Goal: Complete application form

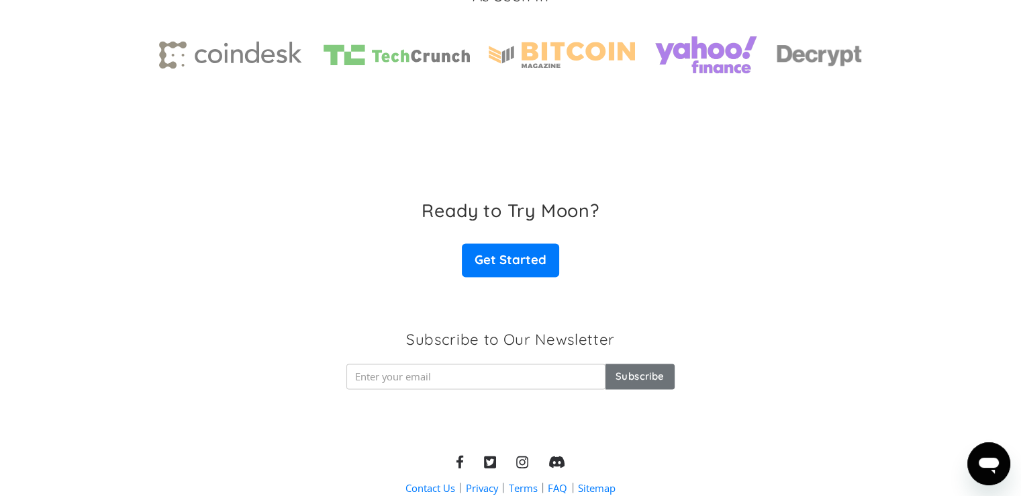
scroll to position [2071, 0]
click at [438, 490] on link "Contact Us" at bounding box center [431, 488] width 50 height 14
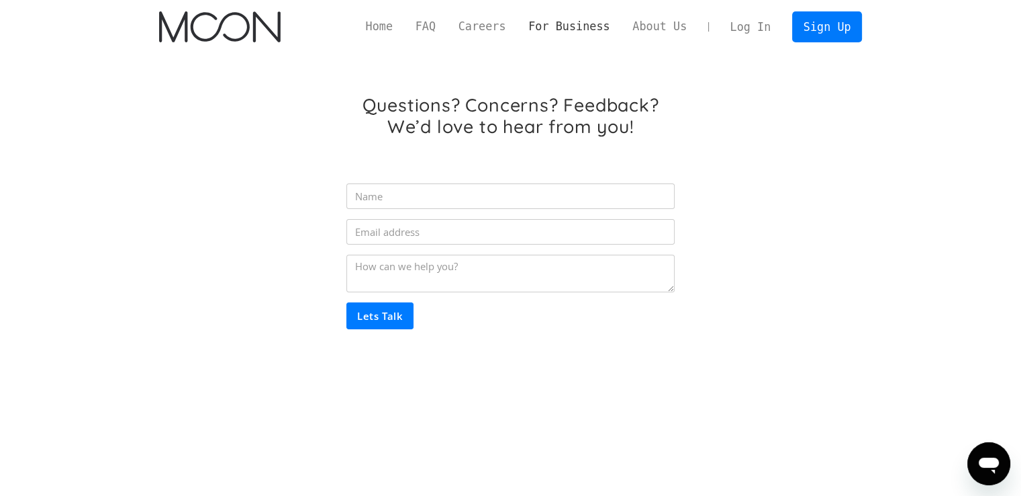
click at [590, 25] on link "For Business" at bounding box center [569, 26] width 104 height 17
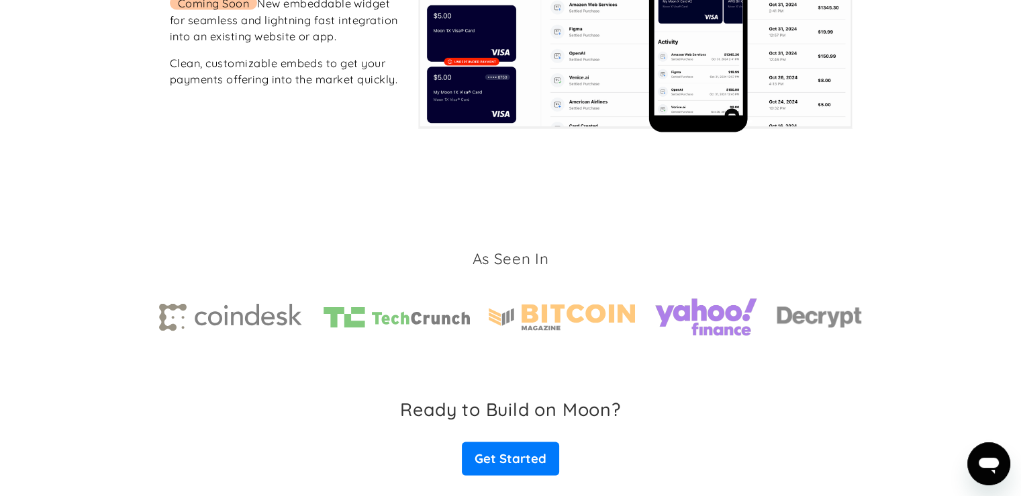
scroll to position [2763, 0]
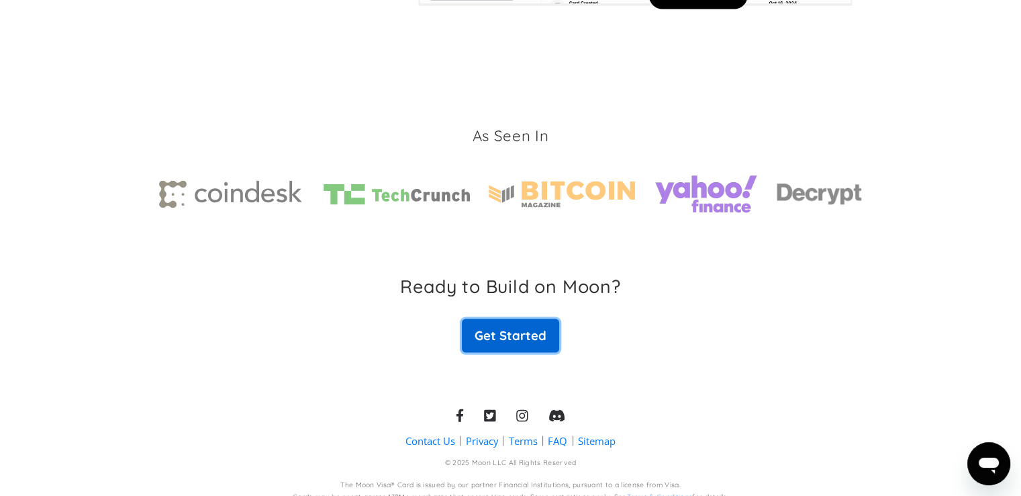
click at [496, 326] on link "Get Started" at bounding box center [510, 336] width 97 height 34
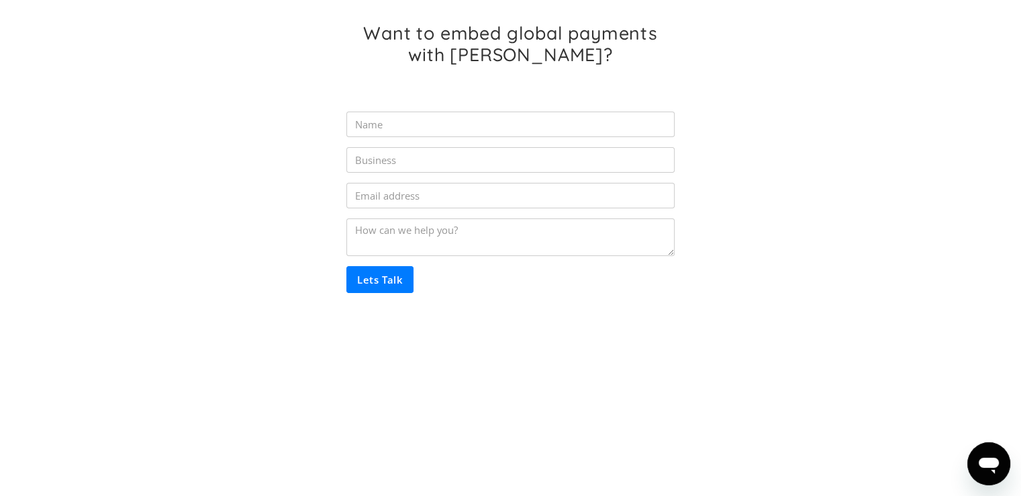
scroll to position [83, 0]
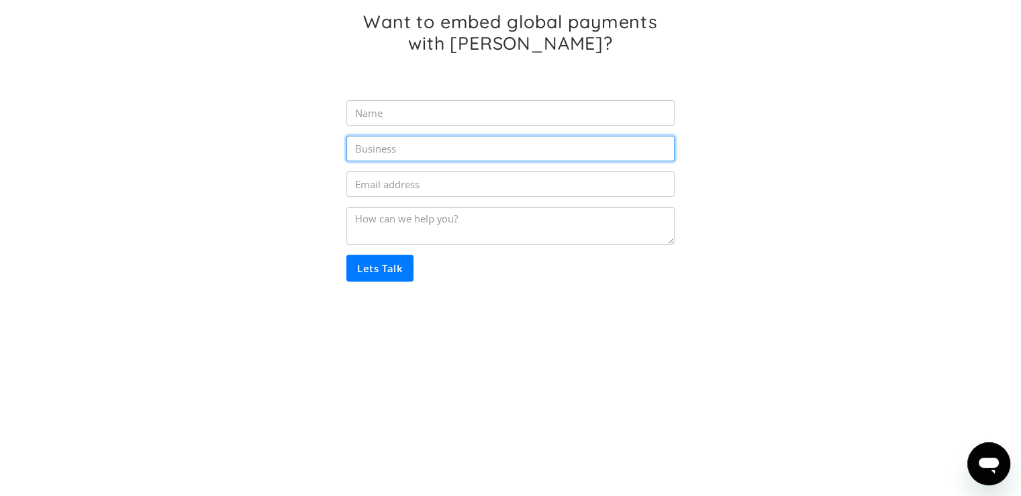
click at [418, 150] on input "Partner Inquiry Form" at bounding box center [510, 149] width 328 height 26
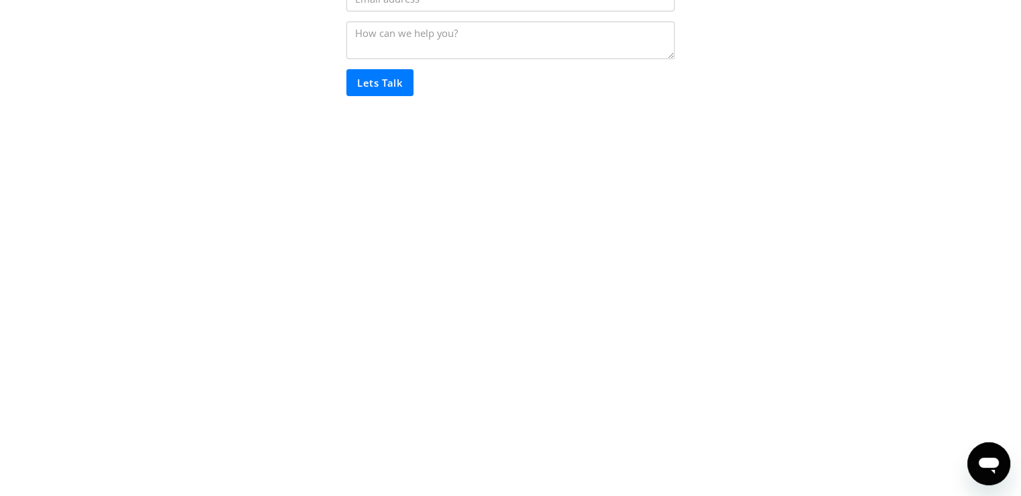
scroll to position [0, 0]
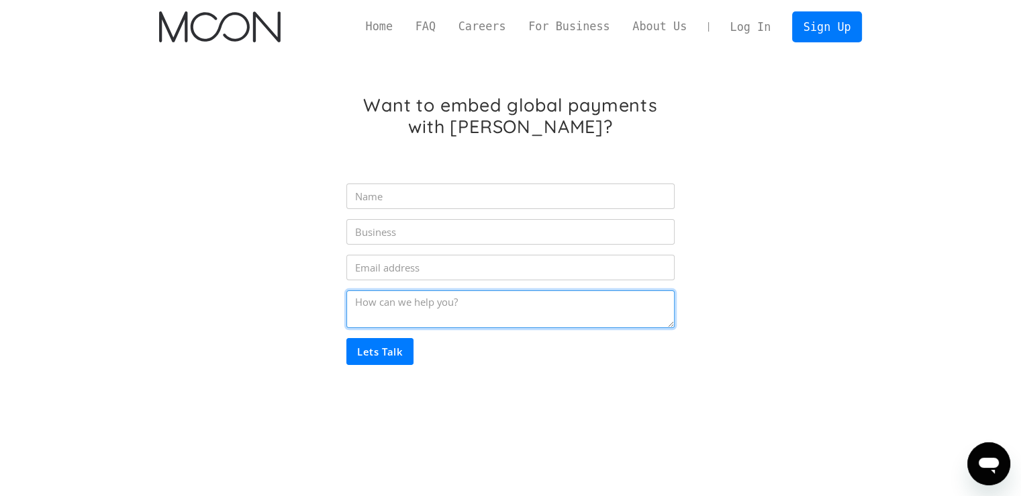
click at [387, 315] on textarea "Partner Inquiry Form" at bounding box center [510, 309] width 328 height 38
paste textarea "Hi! We’re building an on-chain credit layer that turns any debit card into a cr…"
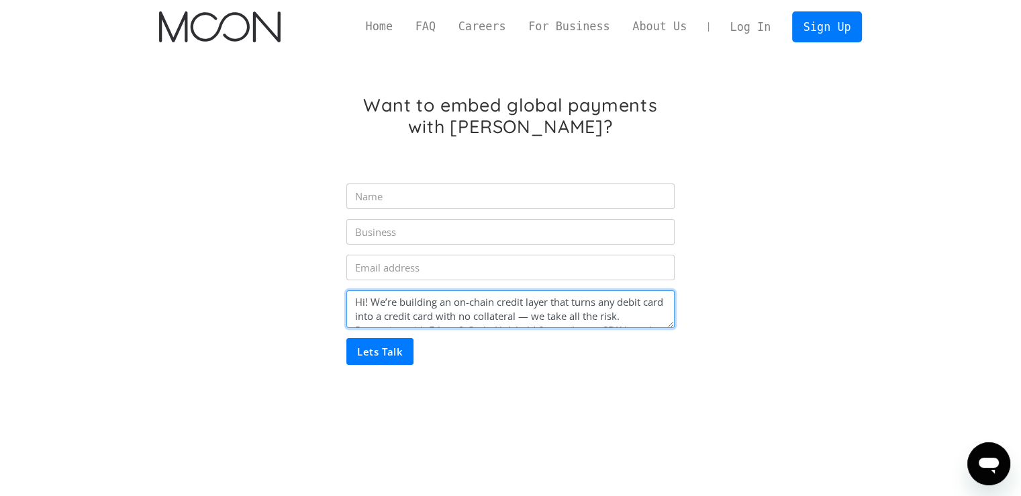
scroll to position [24, 0]
type textarea "Hi! We’re building an on-chain credit layer that turns any debit card into a cr…"
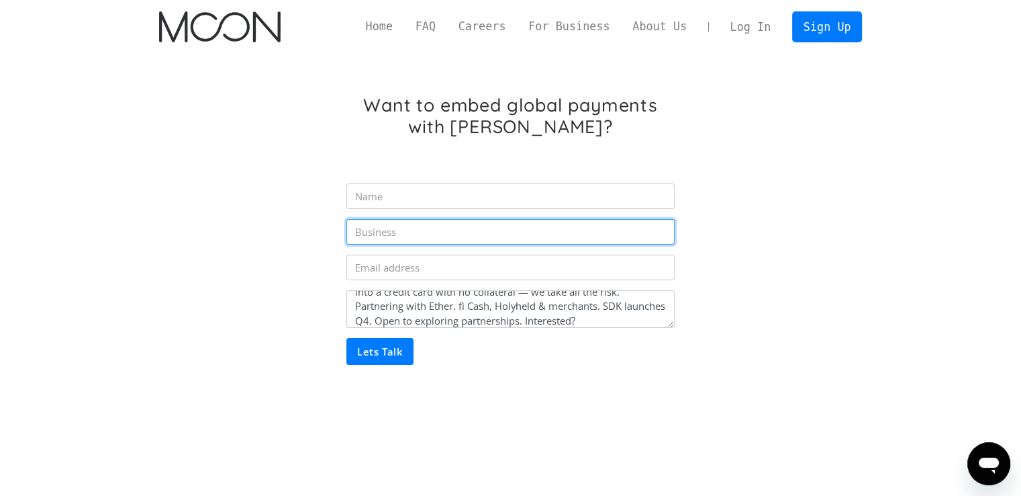
click at [372, 243] on input "Partner Inquiry Form" at bounding box center [510, 232] width 328 height 26
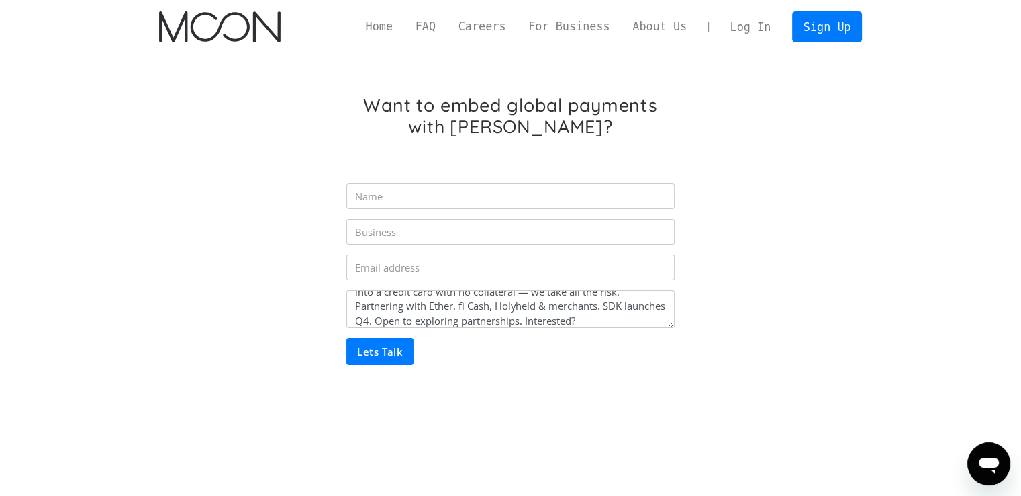
click at [384, 253] on form "Hi! We’re building an on-chain credit layer that turns any debit card into a cr…" at bounding box center [510, 269] width 328 height 191
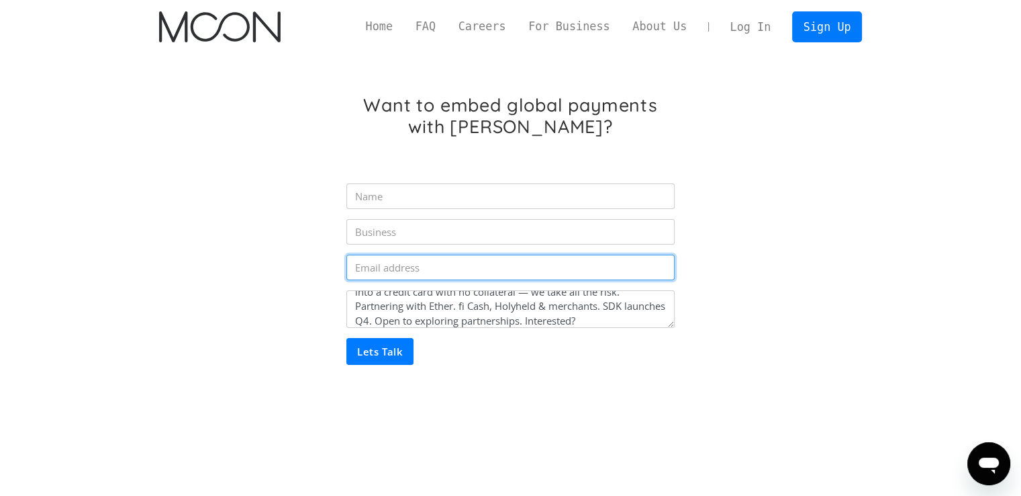
click at [388, 261] on input "Partner Inquiry Form" at bounding box center [510, 267] width 328 height 26
type input "[PERSON_NAME][EMAIL_ADDRESS][DOMAIN_NAME]"
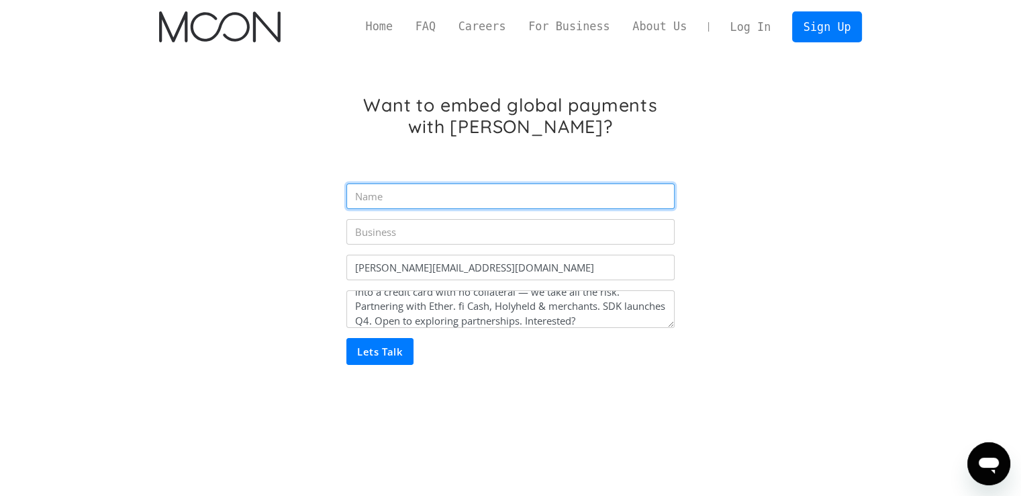
click at [396, 205] on input "Partner Inquiry Form" at bounding box center [510, 196] width 328 height 26
type input "Katy"
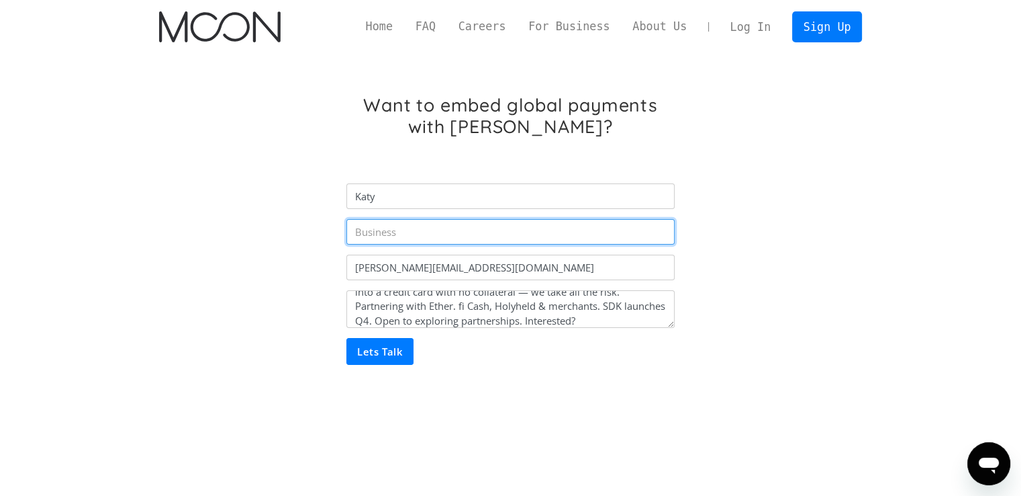
click at [388, 239] on input "Partner Inquiry Form" at bounding box center [510, 232] width 328 height 26
type input "Yumi Finance"
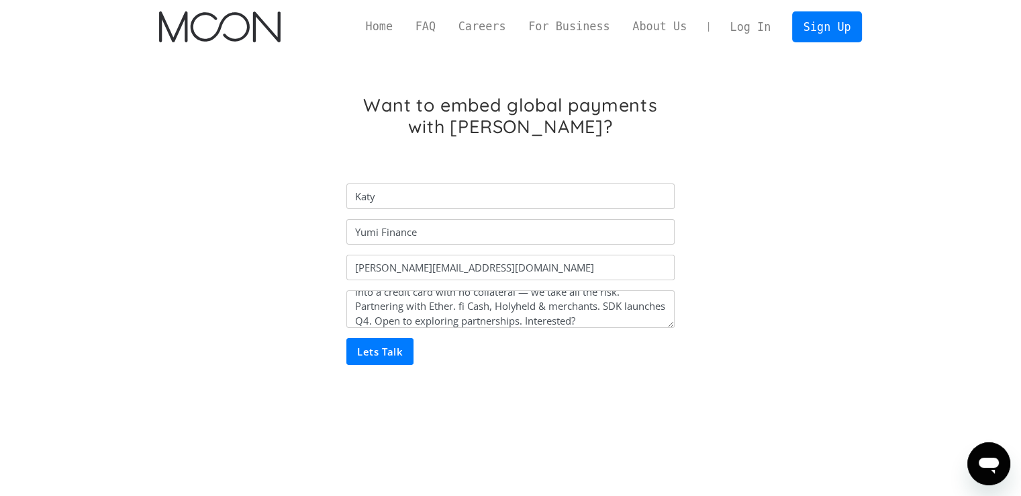
click at [391, 353] on input "Lets Talk" at bounding box center [379, 351] width 67 height 27
type input "Please wait..."
